Goal: Complete application form: Complete application form

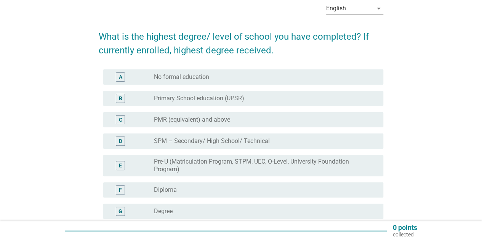
scroll to position [76, 0]
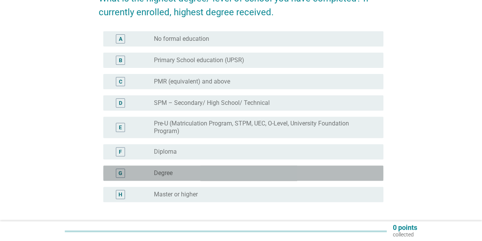
click at [235, 171] on div "radio_button_unchecked Degree" at bounding box center [262, 173] width 217 height 8
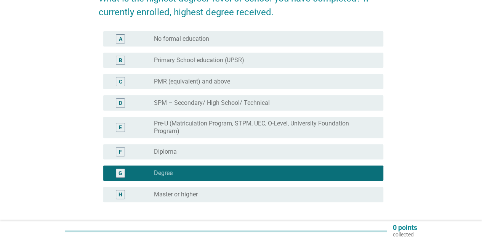
scroll to position [137, 0]
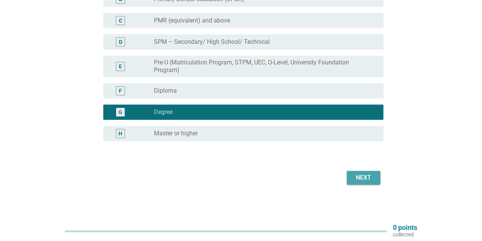
click at [371, 176] on div "Next" at bounding box center [363, 177] width 21 height 9
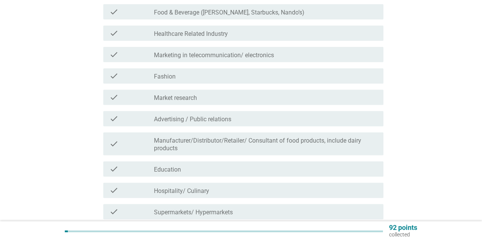
scroll to position [191, 0]
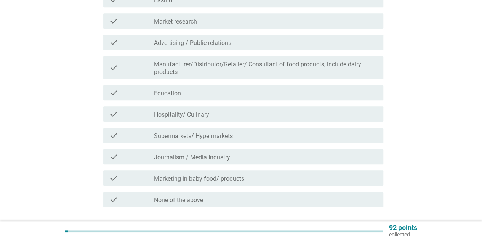
click at [277, 113] on div "check_box_outline_blank Hospitality/ Culinary" at bounding box center [265, 113] width 223 height 9
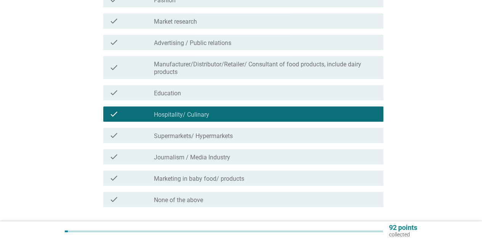
click at [221, 90] on div "check_box_outline_blank Education" at bounding box center [265, 92] width 223 height 9
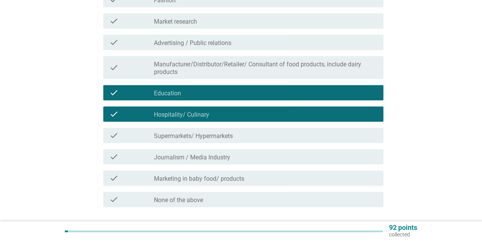
scroll to position [229, 0]
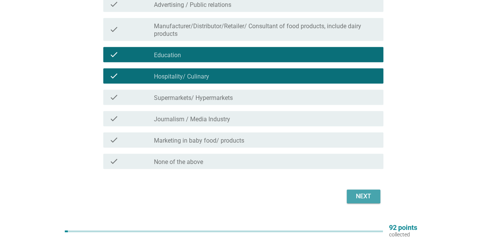
click at [363, 195] on div "Next" at bounding box center [363, 196] width 21 height 9
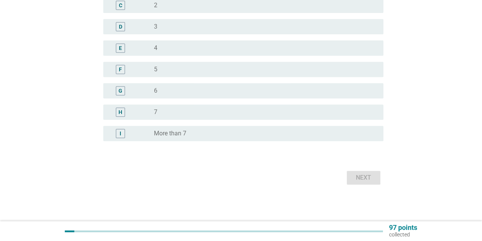
scroll to position [0, 0]
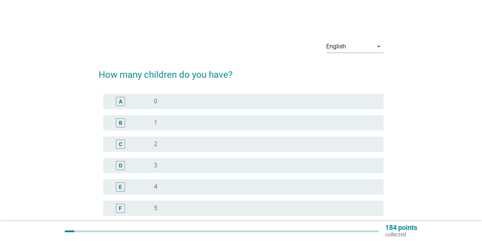
click at [288, 125] on div "radio_button_unchecked 1" at bounding box center [262, 123] width 217 height 8
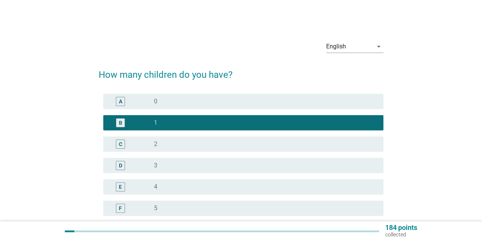
scroll to position [139, 0]
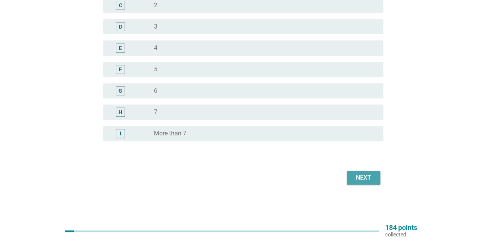
click at [368, 181] on div "Next" at bounding box center [363, 177] width 21 height 9
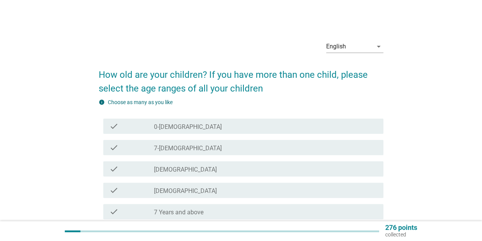
scroll to position [69, 0]
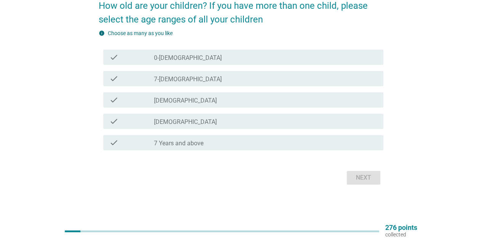
click at [219, 83] on div "check_box_outline_blank 7-[DEMOGRAPHIC_DATA]" at bounding box center [265, 78] width 223 height 9
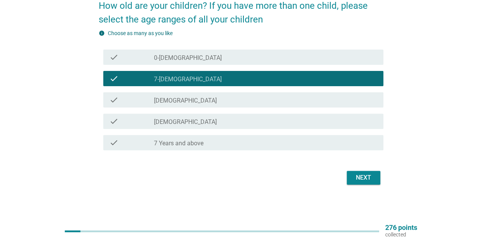
click at [363, 176] on div "Next" at bounding box center [363, 177] width 21 height 9
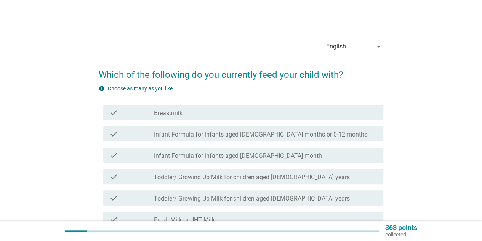
scroll to position [76, 0]
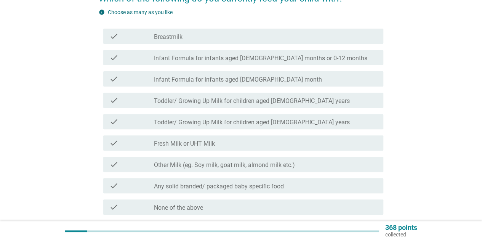
click at [202, 141] on label "Fresh Milk or UHT Milk" at bounding box center [184, 144] width 61 height 8
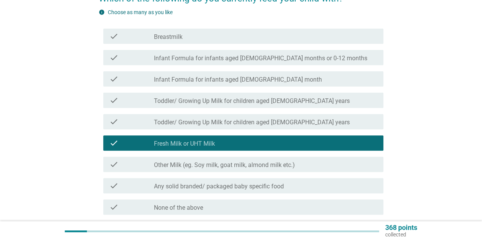
click at [218, 163] on label "Other Milk (eg. Soy milk, goat milk, almond milk etc.)" at bounding box center [224, 165] width 141 height 8
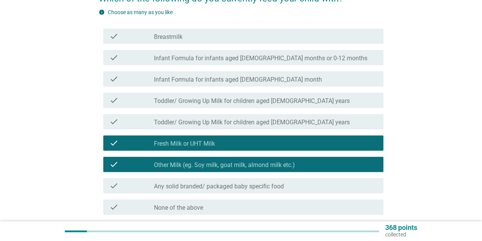
scroll to position [141, 0]
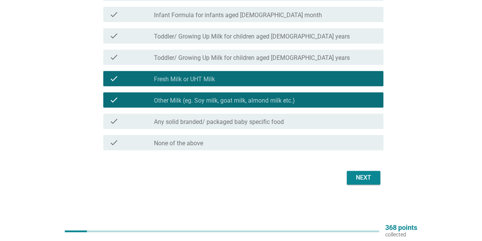
click at [371, 181] on div "Next" at bounding box center [363, 177] width 21 height 9
